Goal: Transaction & Acquisition: Purchase product/service

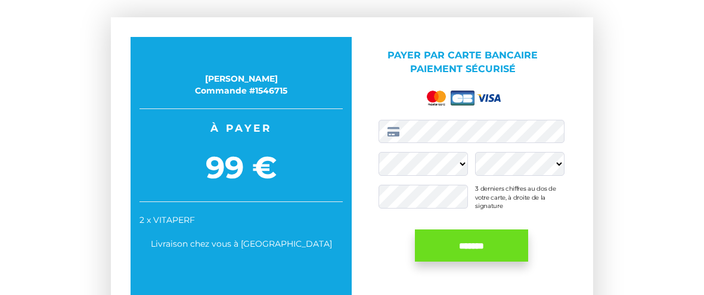
scroll to position [48, 0]
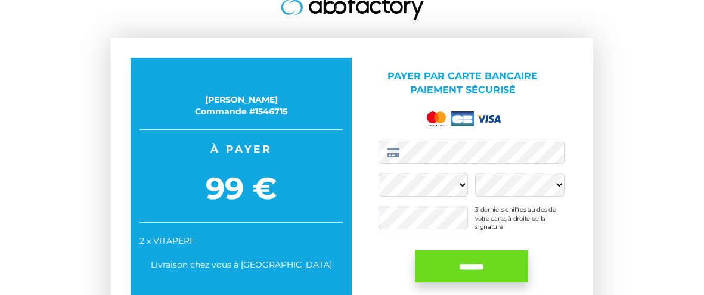
scroll to position [28, 0]
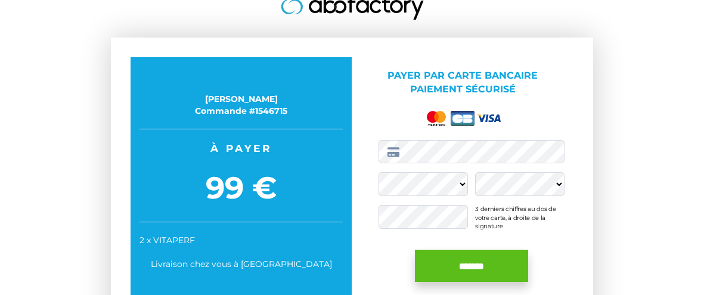
click at [474, 260] on input "*******" at bounding box center [471, 266] width 113 height 32
